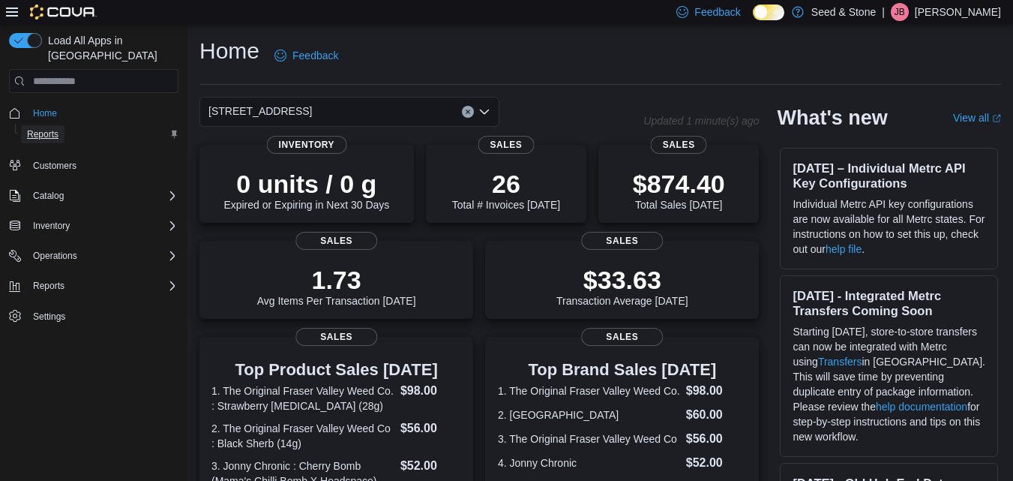
click at [52, 128] on span "Reports" at bounding box center [42, 134] width 31 height 12
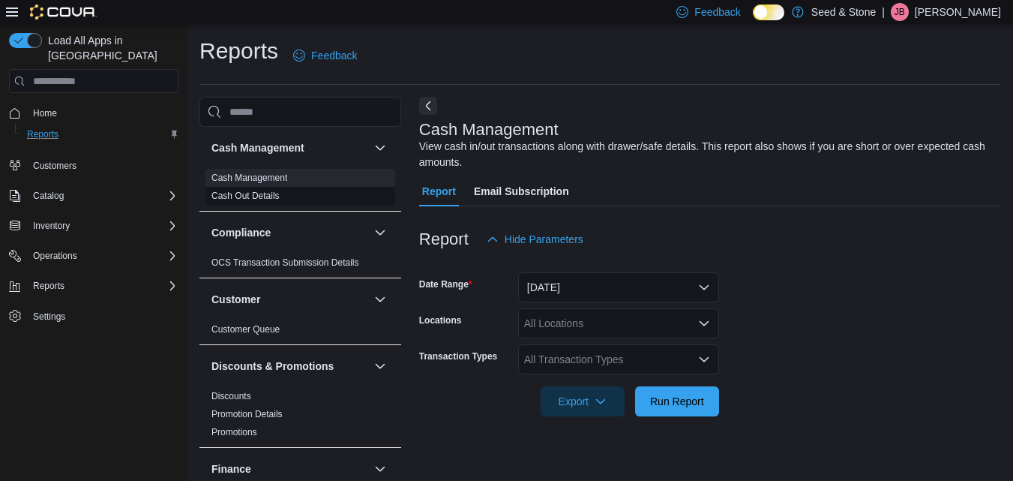
scroll to position [19, 0]
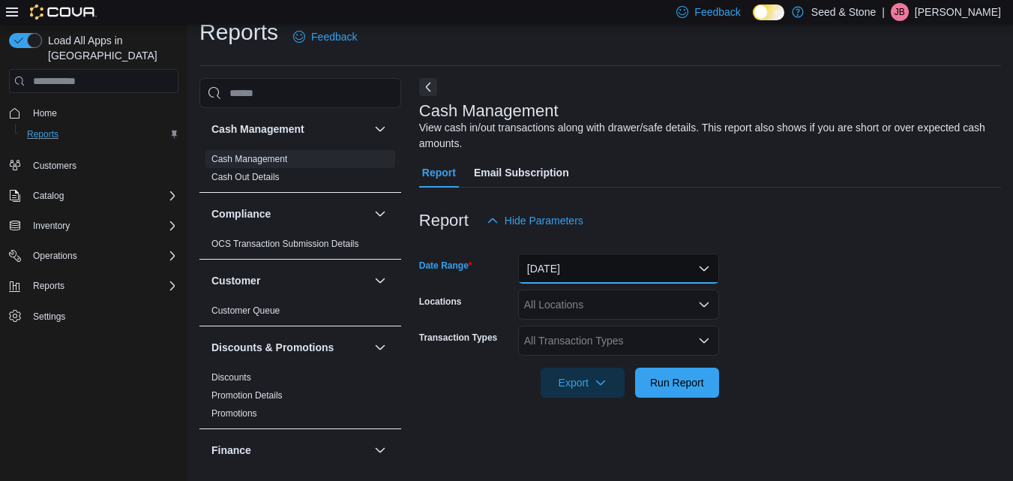
click at [616, 262] on button "Today" at bounding box center [618, 268] width 201 height 30
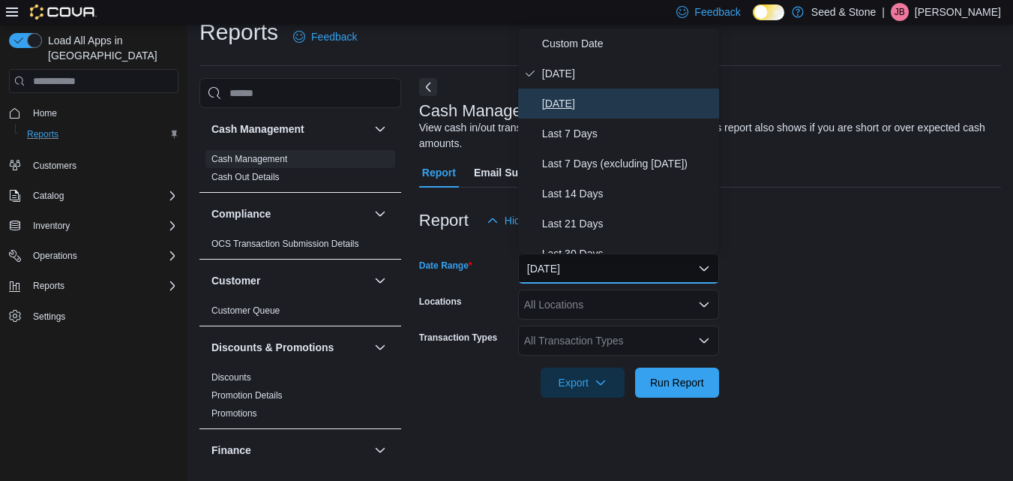
click at [592, 106] on span "Yesterday" at bounding box center [627, 103] width 171 height 18
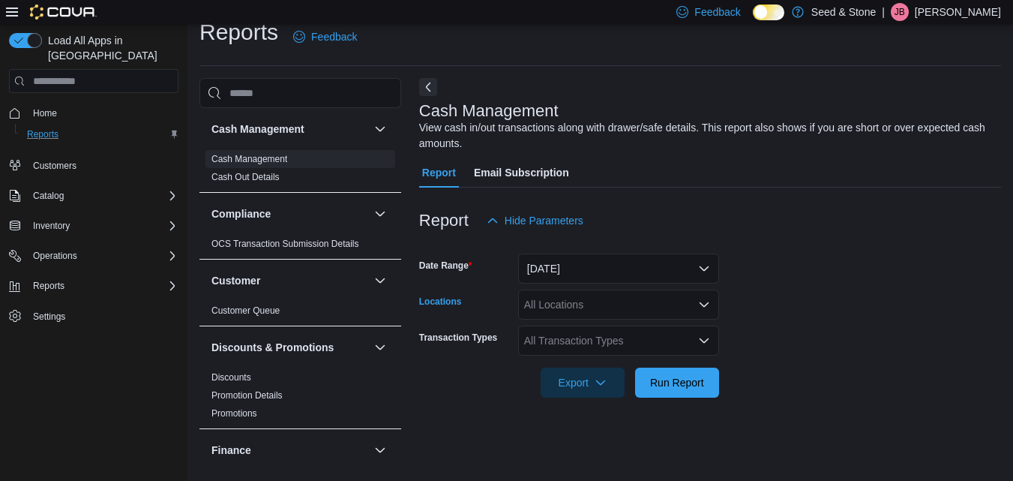
click at [566, 298] on div "All Locations" at bounding box center [618, 304] width 201 height 30
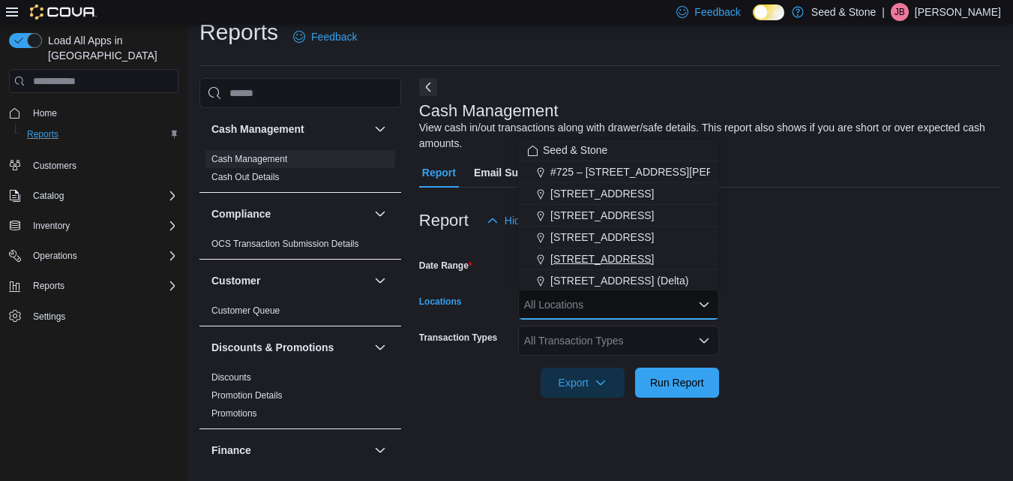
click at [573, 259] on span "[STREET_ADDRESS]" at bounding box center [601, 258] width 103 height 15
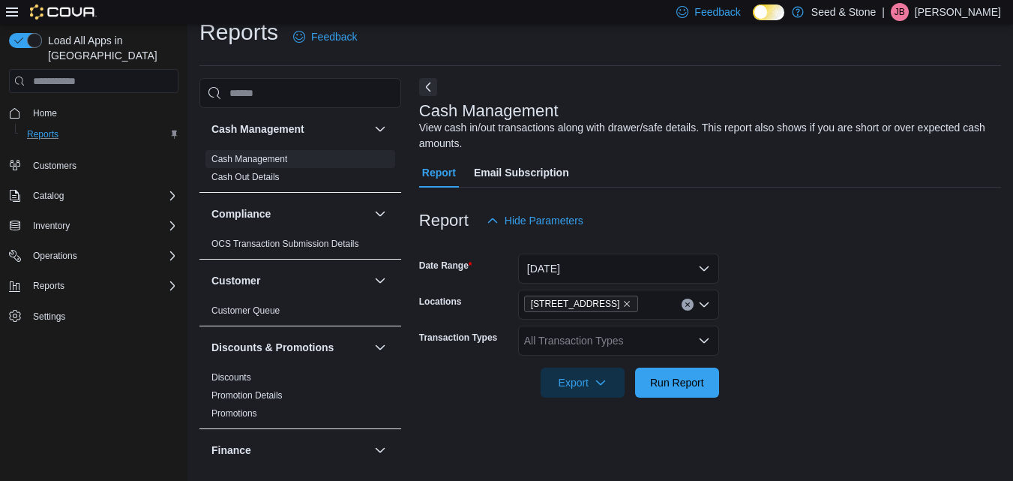
click at [787, 267] on form "Date Range Yesterday Locations 590 Old Hope Princeton Way (Hope) Transaction Ty…" at bounding box center [710, 316] width 582 height 162
click at [693, 394] on span "Run Report" at bounding box center [677, 382] width 66 height 30
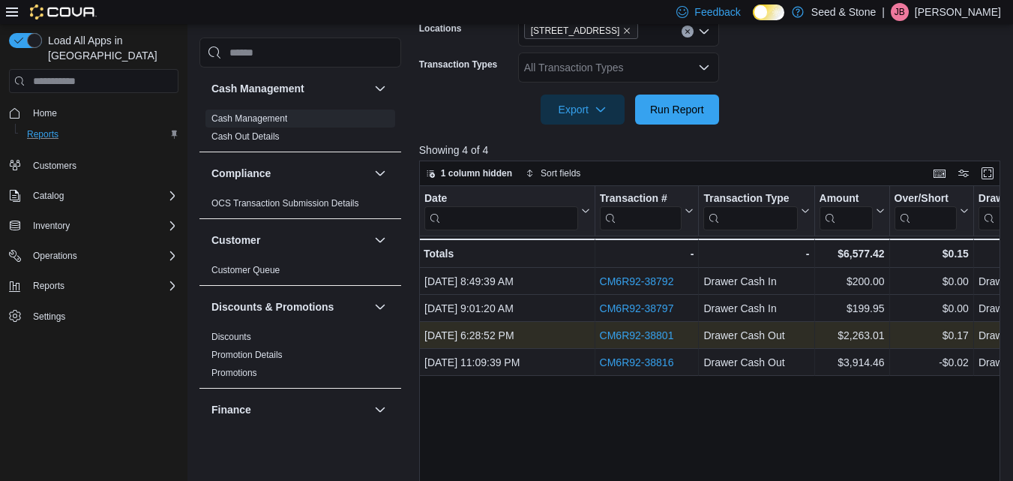
click at [628, 340] on link "CM6R92-38801" at bounding box center [636, 335] width 74 height 12
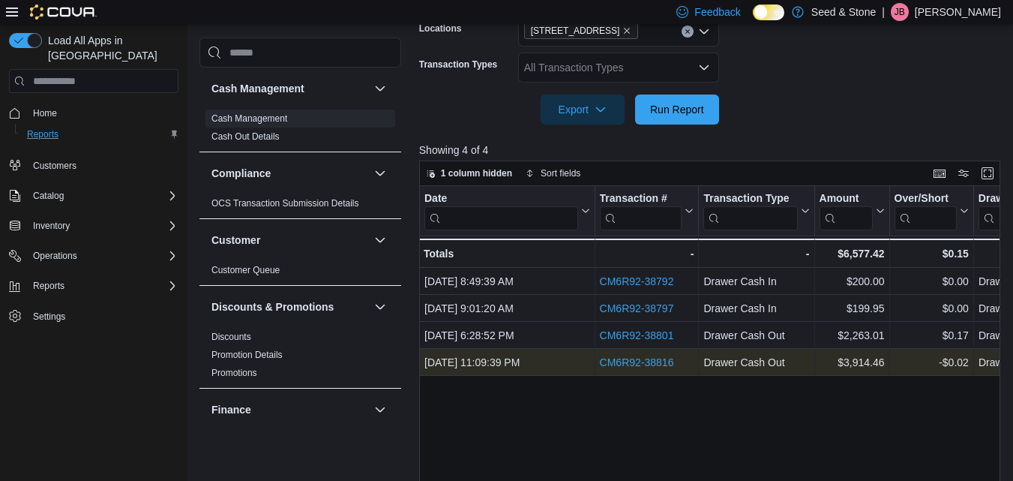
click at [626, 357] on link "CM6R92-38816" at bounding box center [636, 362] width 74 height 12
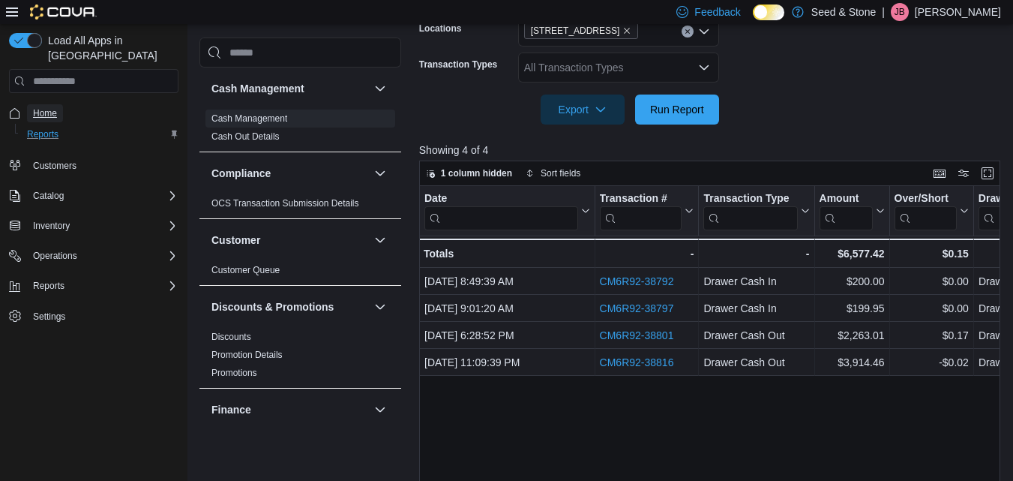
click at [49, 107] on span "Home" at bounding box center [45, 113] width 24 height 12
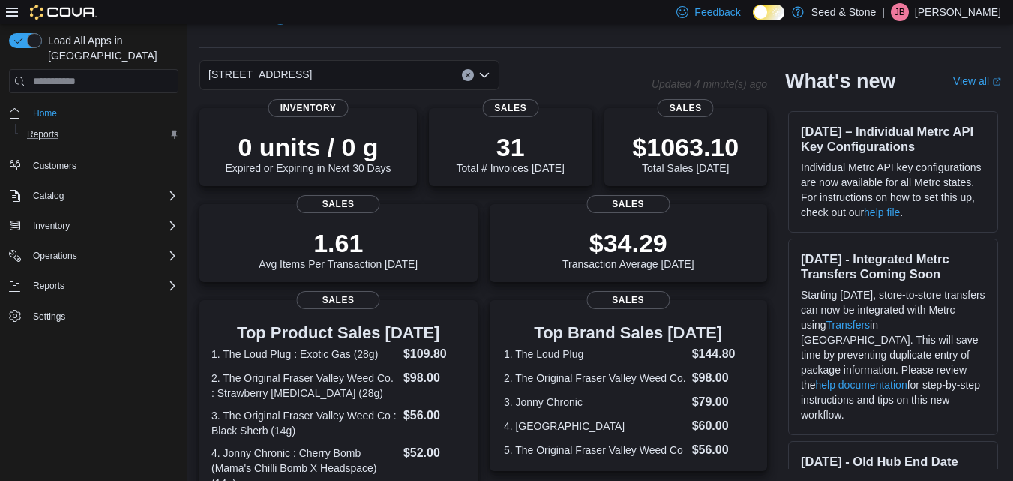
scroll to position [154, 0]
